Goal: Information Seeking & Learning: Learn about a topic

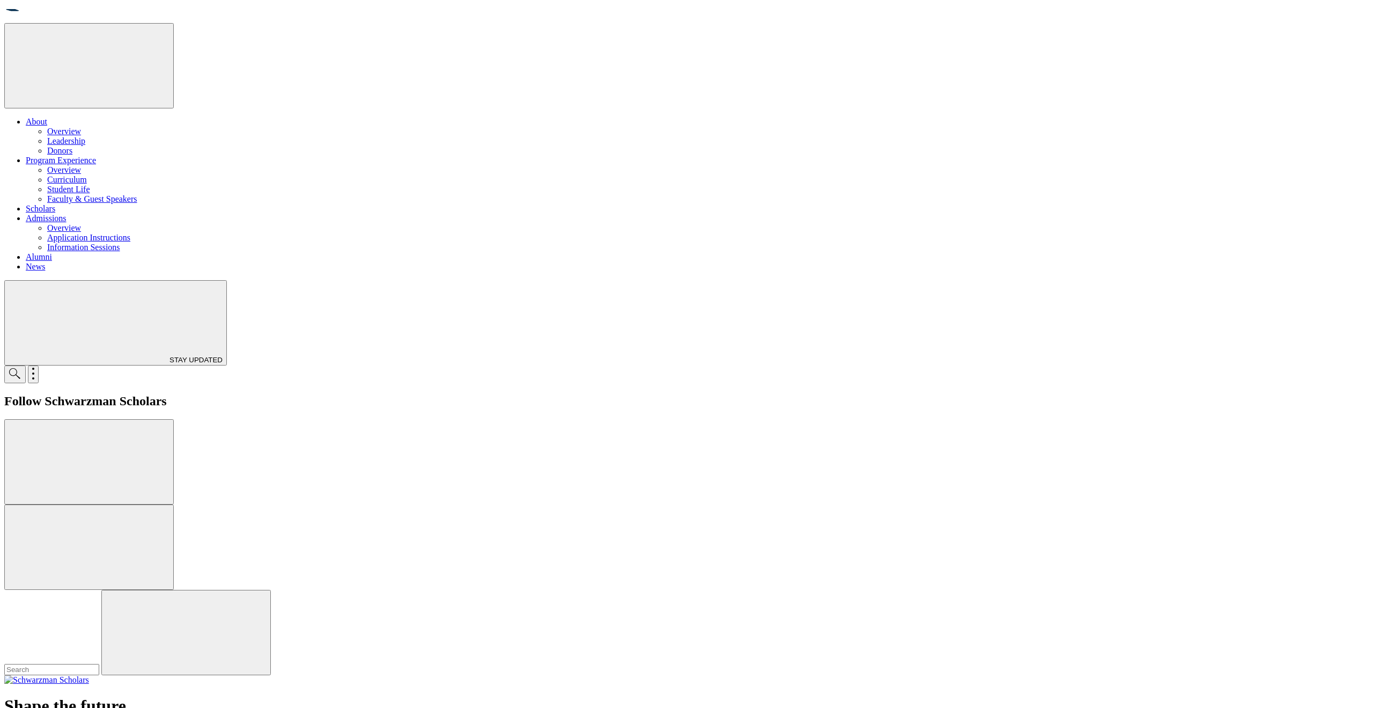
drag, startPoint x: 844, startPoint y: 354, endPoint x: 719, endPoint y: 352, distance: 125.0
drag, startPoint x: 506, startPoint y: 322, endPoint x: 918, endPoint y: 418, distance: 423.6
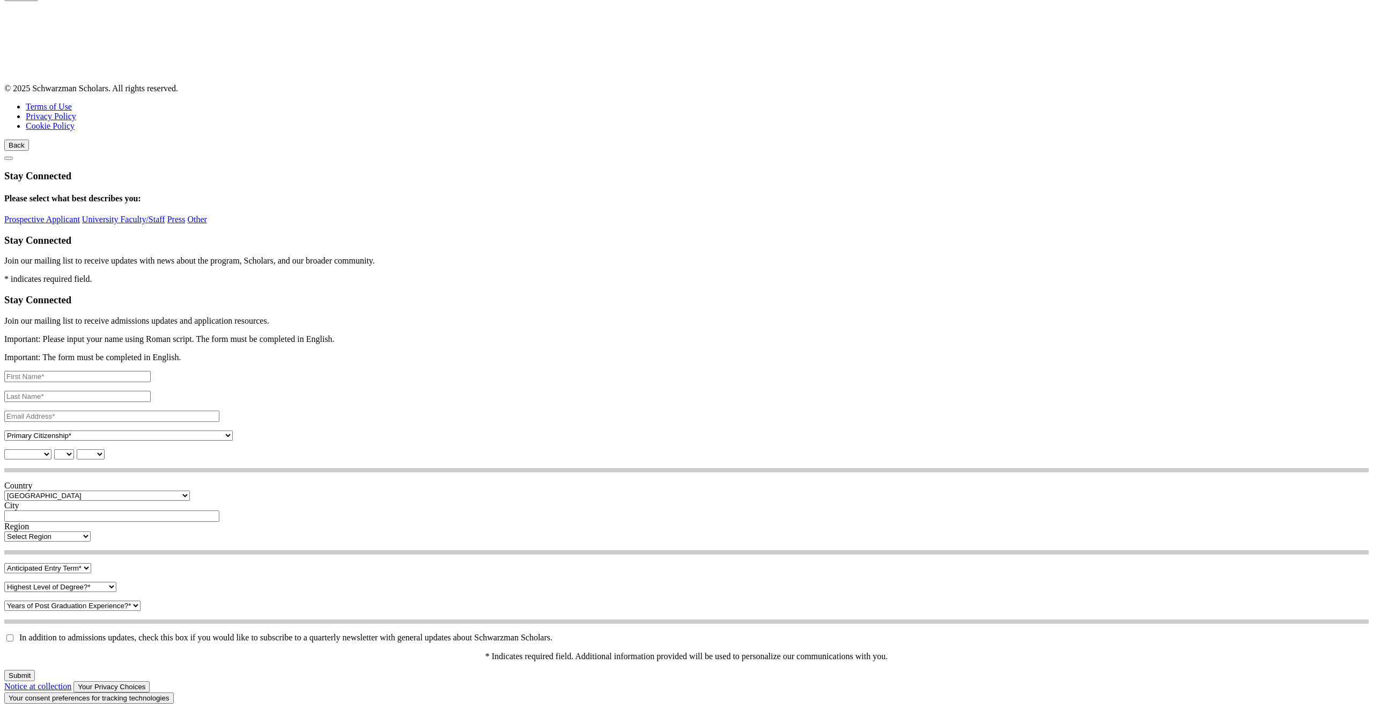
scroll to position [1895, 0]
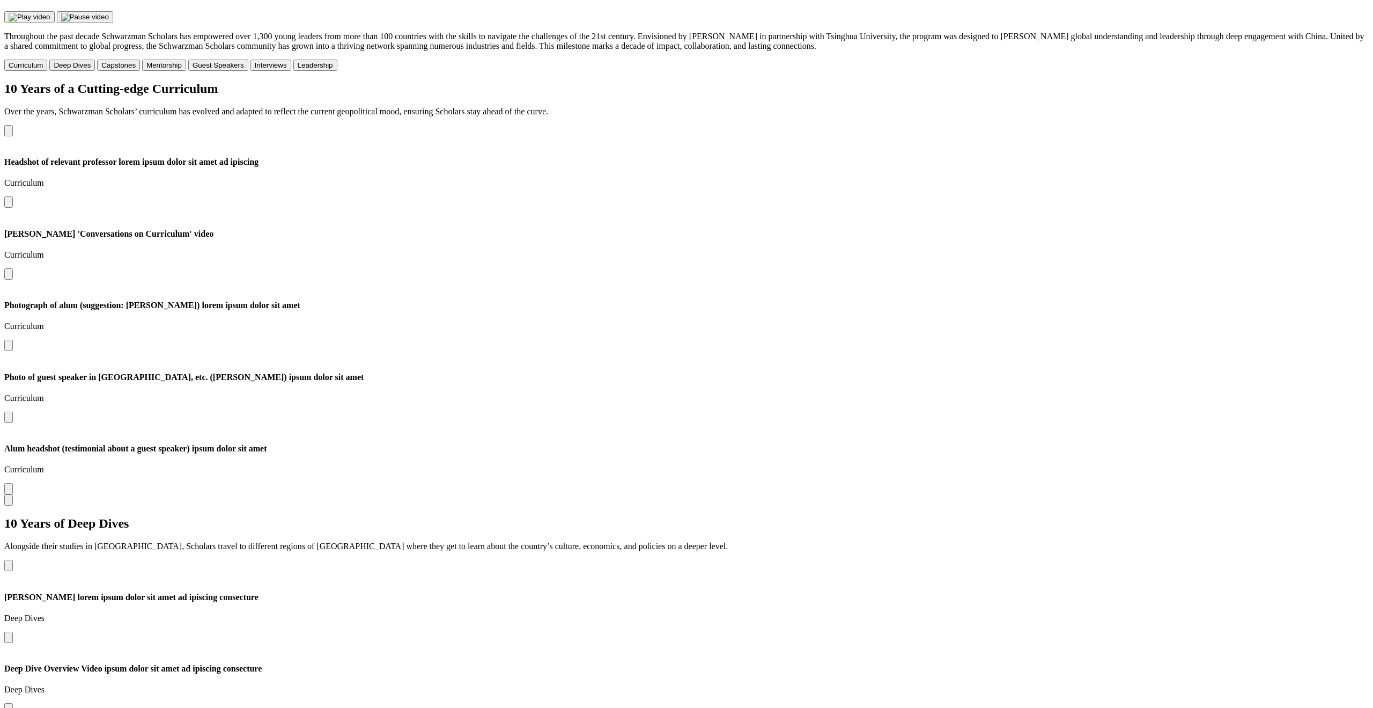
scroll to position [0, 0]
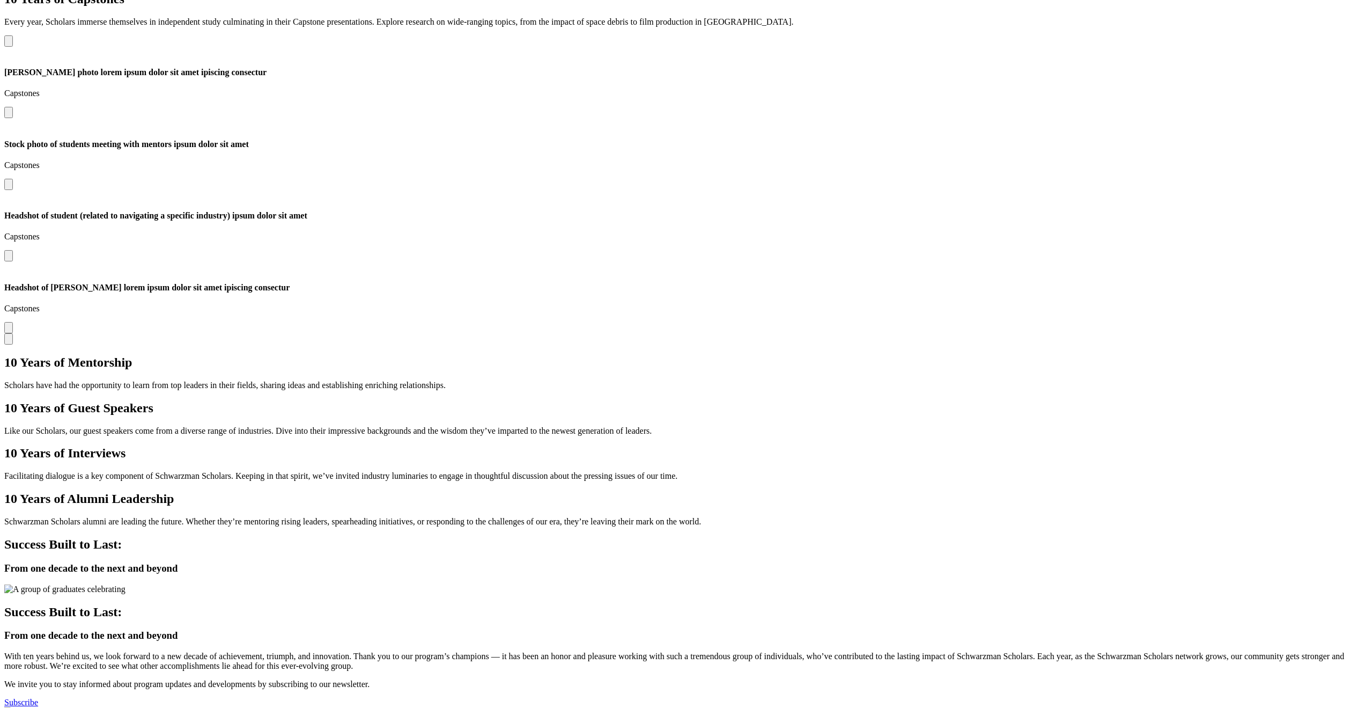
scroll to position [1034, 0]
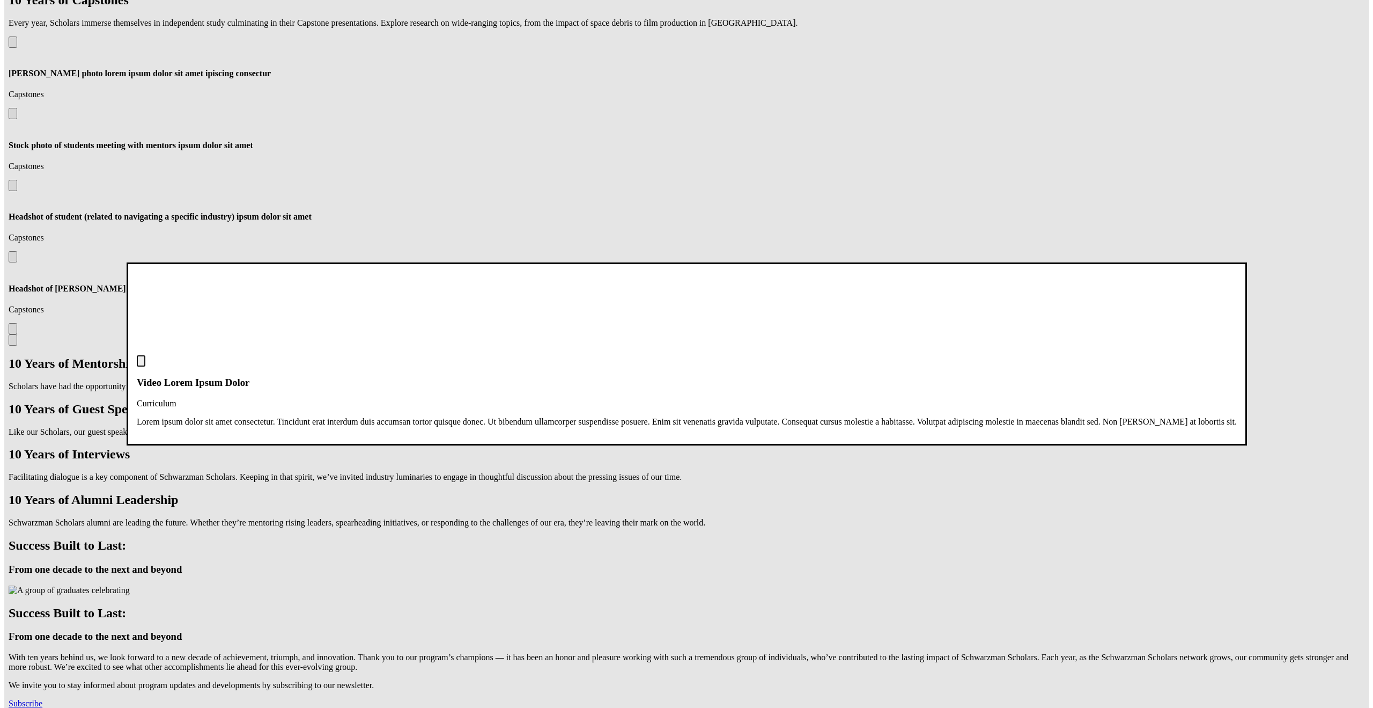
scroll to position [1039, 0]
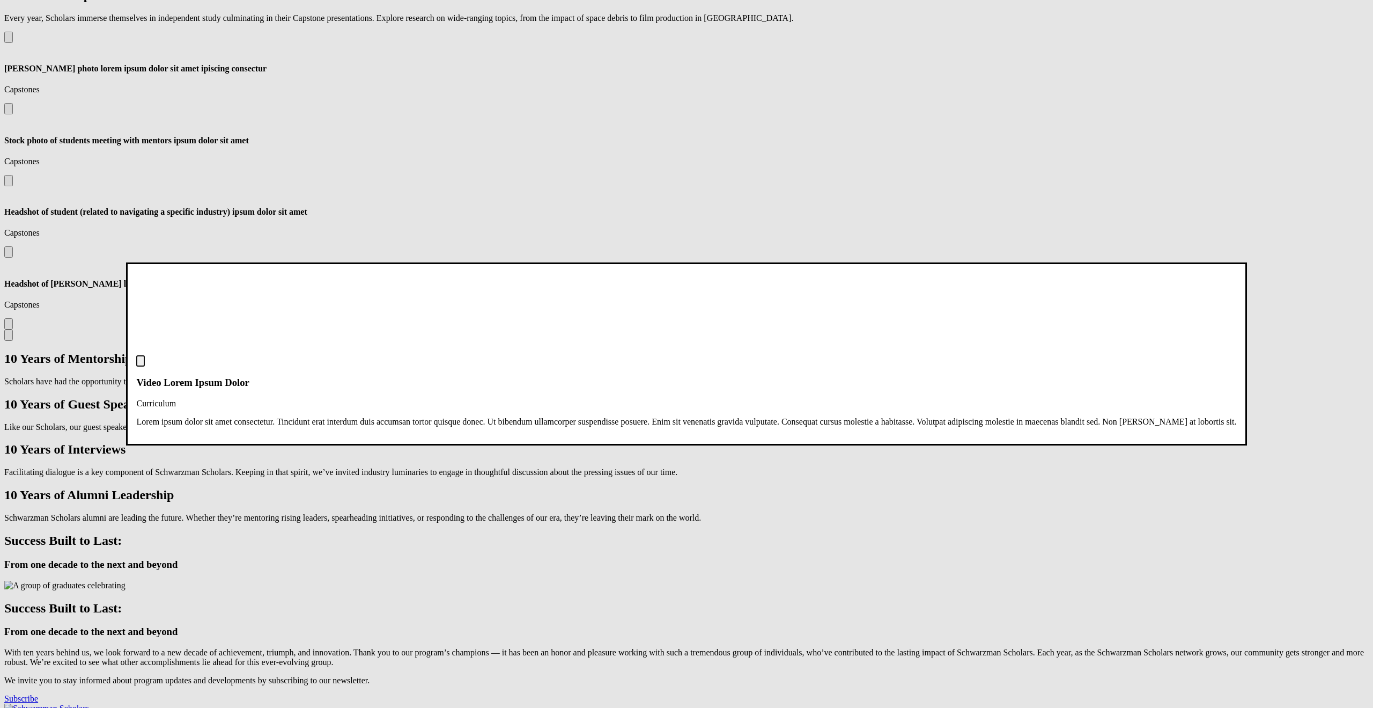
click at [1019, 262] on dialog "Video Lorem Ipsum Dolor Curriculum Lorem ipsum dolor sit amet consectetur. Tinc…" at bounding box center [686, 353] width 1121 height 182
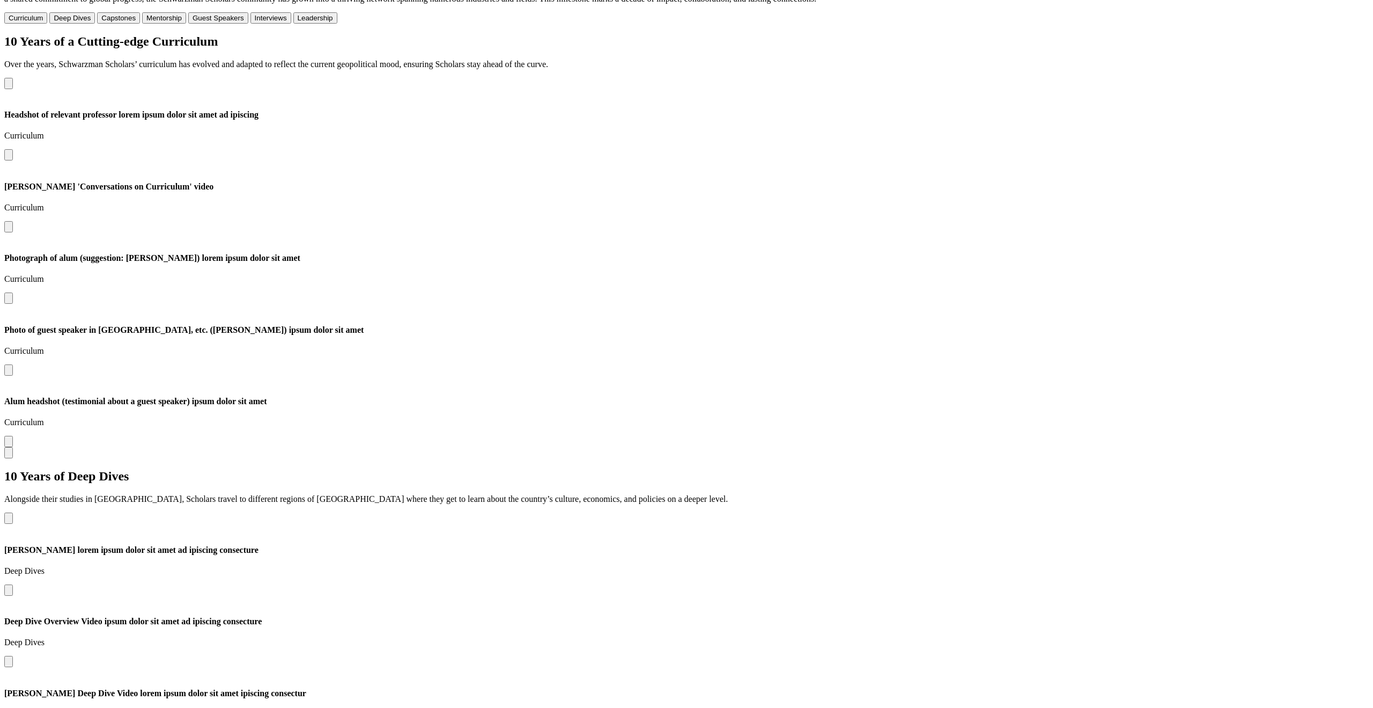
scroll to position [0, 0]
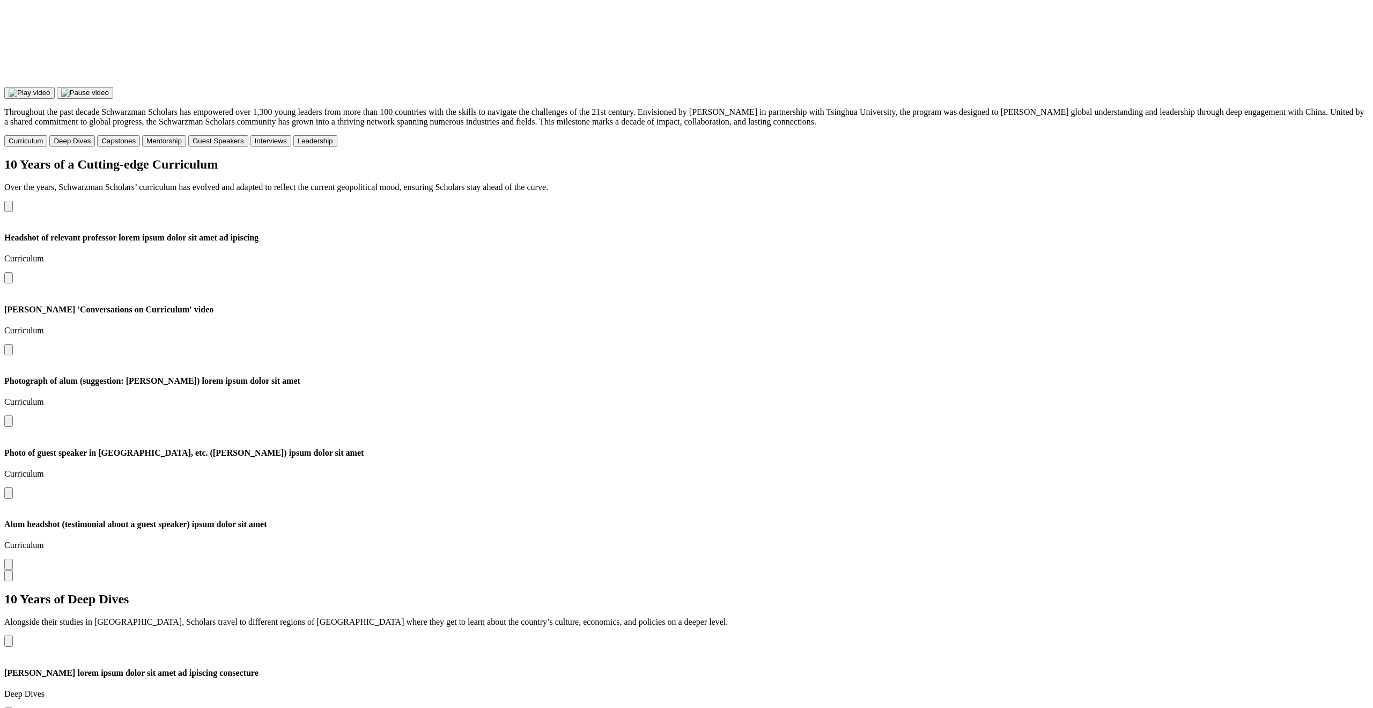
click at [165, 85] on video "Your browser does not support the video tag." at bounding box center [84, 44] width 161 height 80
click at [165, 9] on video "Your browser does not support the video tag." at bounding box center [84, 44] width 161 height 80
